Goal: Information Seeking & Learning: Learn about a topic

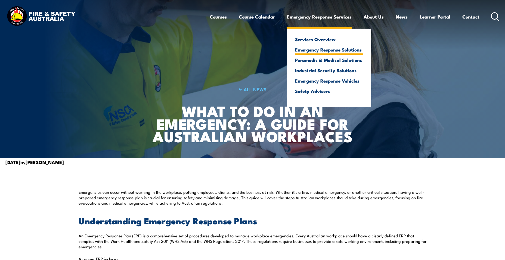
click at [318, 50] on link "Emergency Response Solutions" at bounding box center [329, 49] width 68 height 5
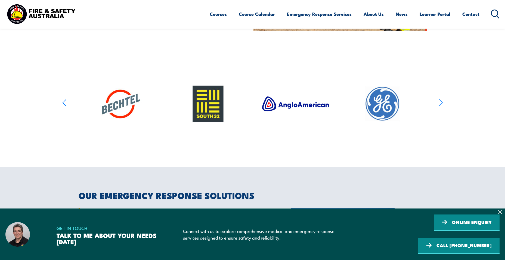
scroll to position [299, 0]
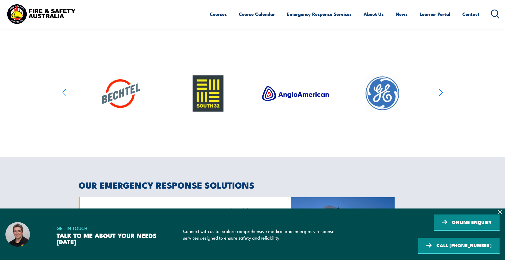
click at [440, 95] on icon "button" at bounding box center [440, 92] width 3 height 7
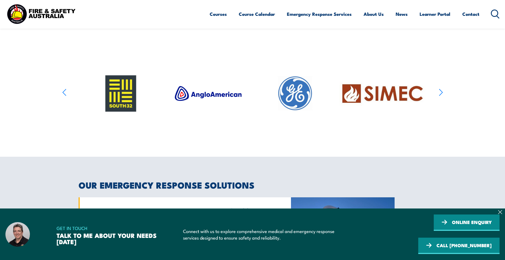
click at [440, 95] on icon "button" at bounding box center [440, 92] width 3 height 7
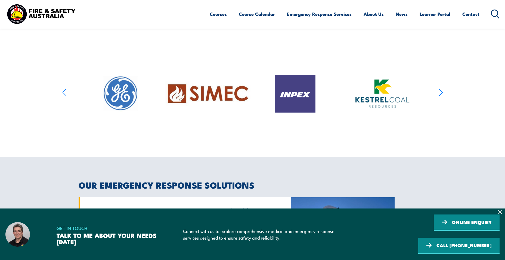
click at [440, 95] on icon "button" at bounding box center [440, 92] width 3 height 7
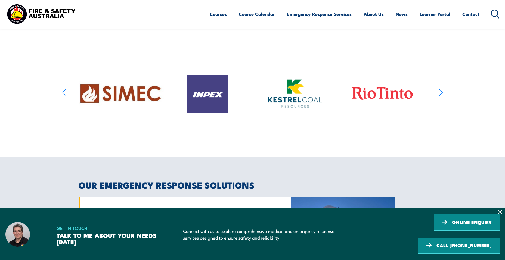
click at [440, 95] on icon "button" at bounding box center [440, 92] width 3 height 7
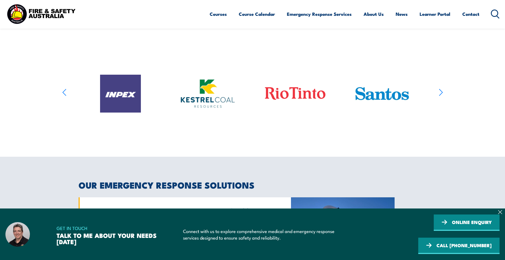
click at [440, 95] on icon "button" at bounding box center [440, 92] width 3 height 7
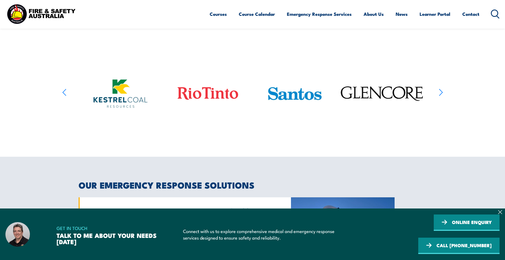
click at [440, 95] on icon "button" at bounding box center [440, 92] width 3 height 7
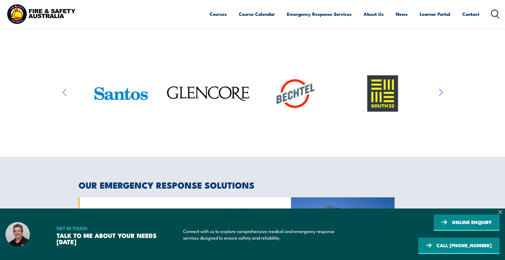
click at [440, 95] on icon "button" at bounding box center [440, 92] width 3 height 7
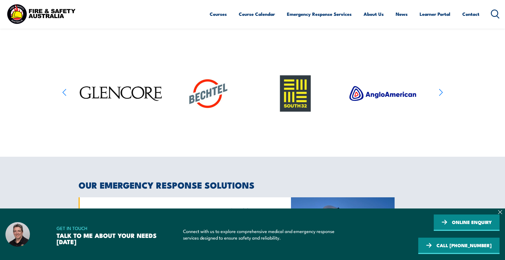
click at [440, 95] on icon "button" at bounding box center [440, 92] width 3 height 7
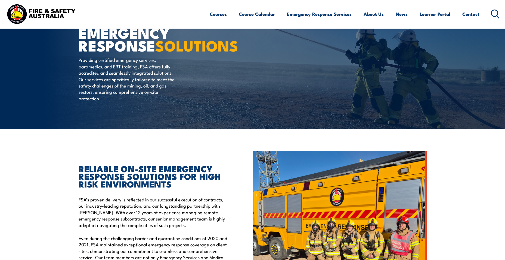
scroll to position [0, 0]
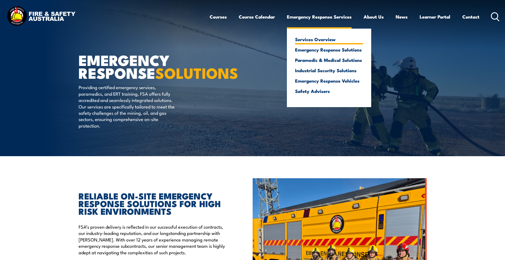
click at [317, 41] on link "Services Overview" at bounding box center [329, 39] width 68 height 5
